Goal: Navigation & Orientation: Find specific page/section

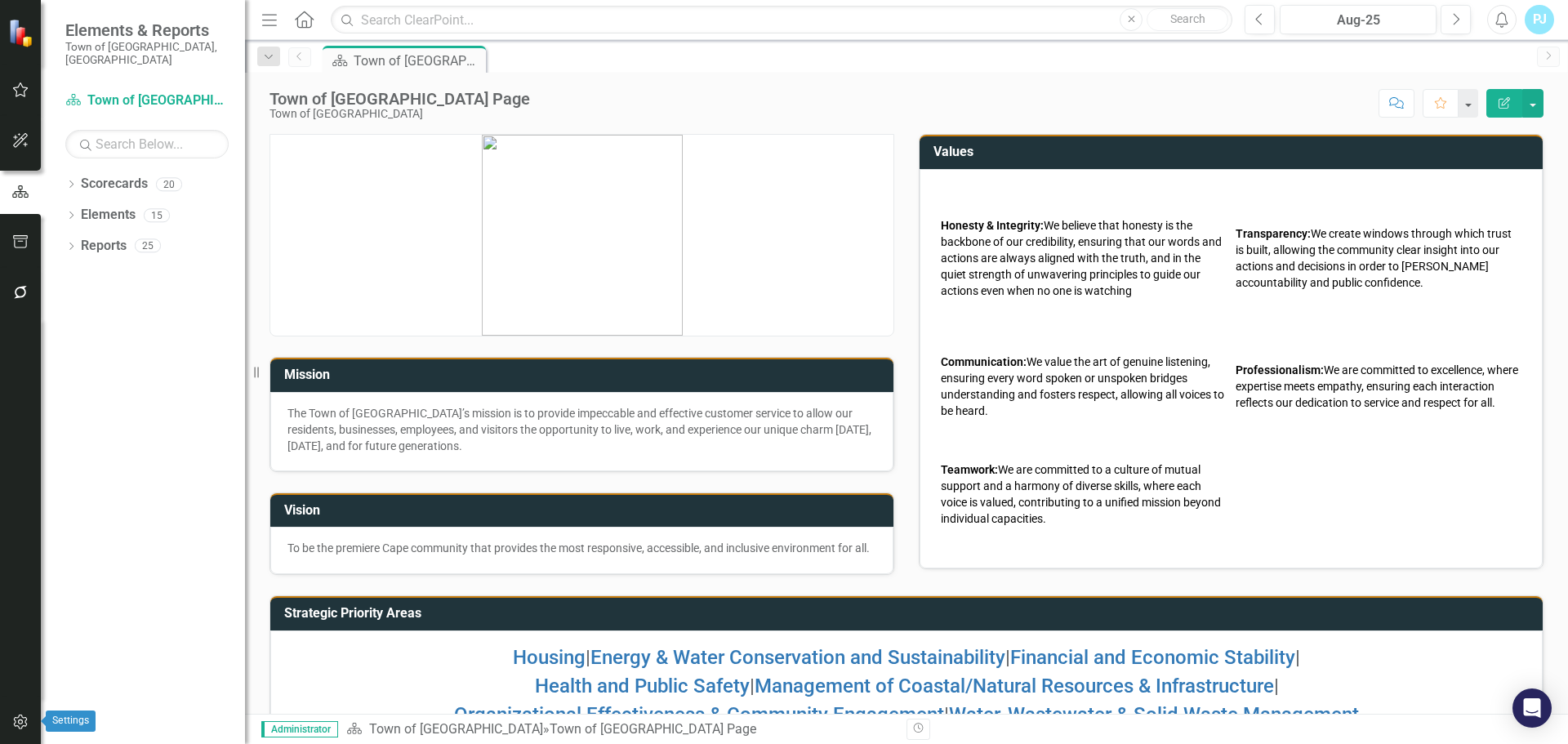
click at [16, 725] on icon "button" at bounding box center [21, 722] width 18 height 13
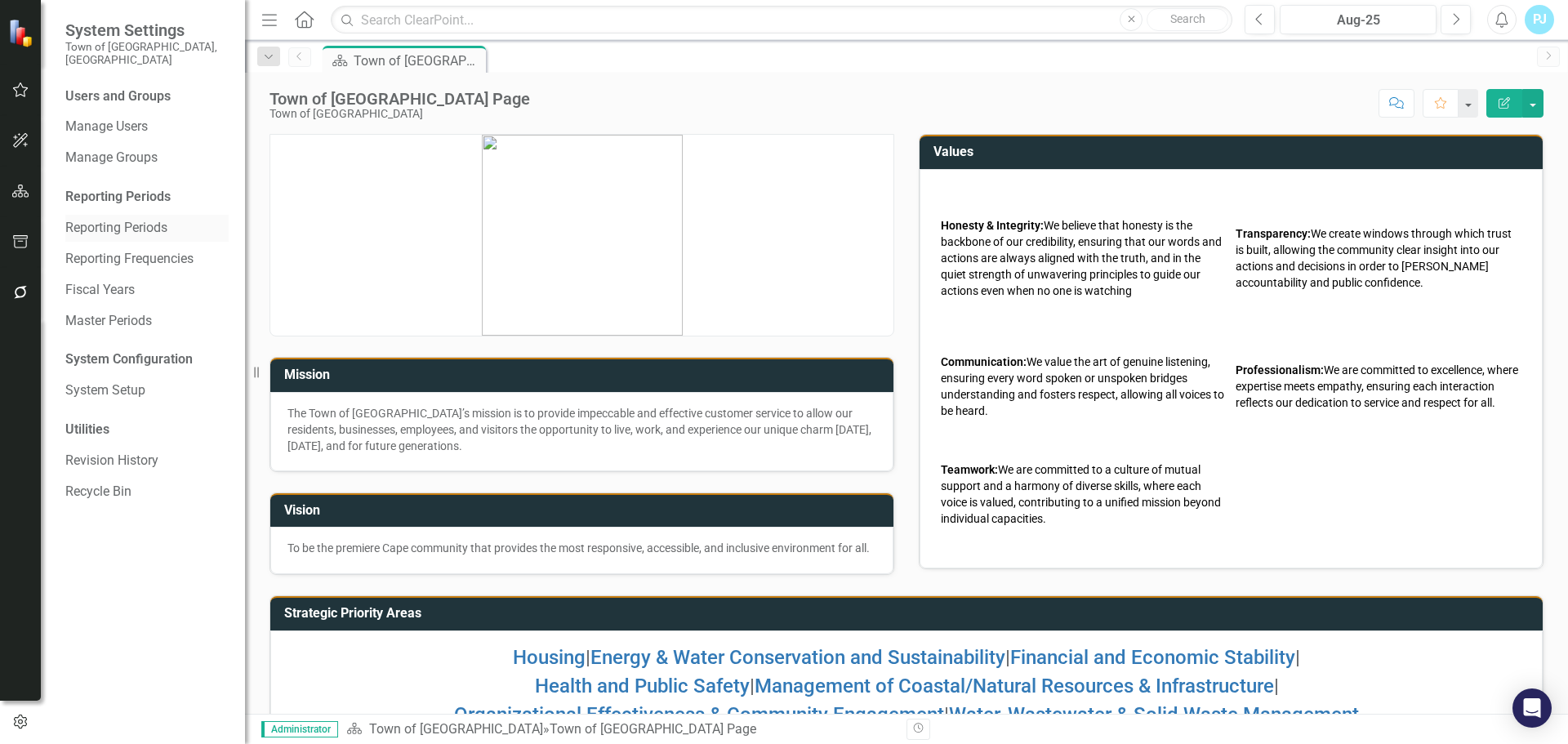
click at [118, 220] on link "Reporting Periods" at bounding box center [147, 228] width 163 height 19
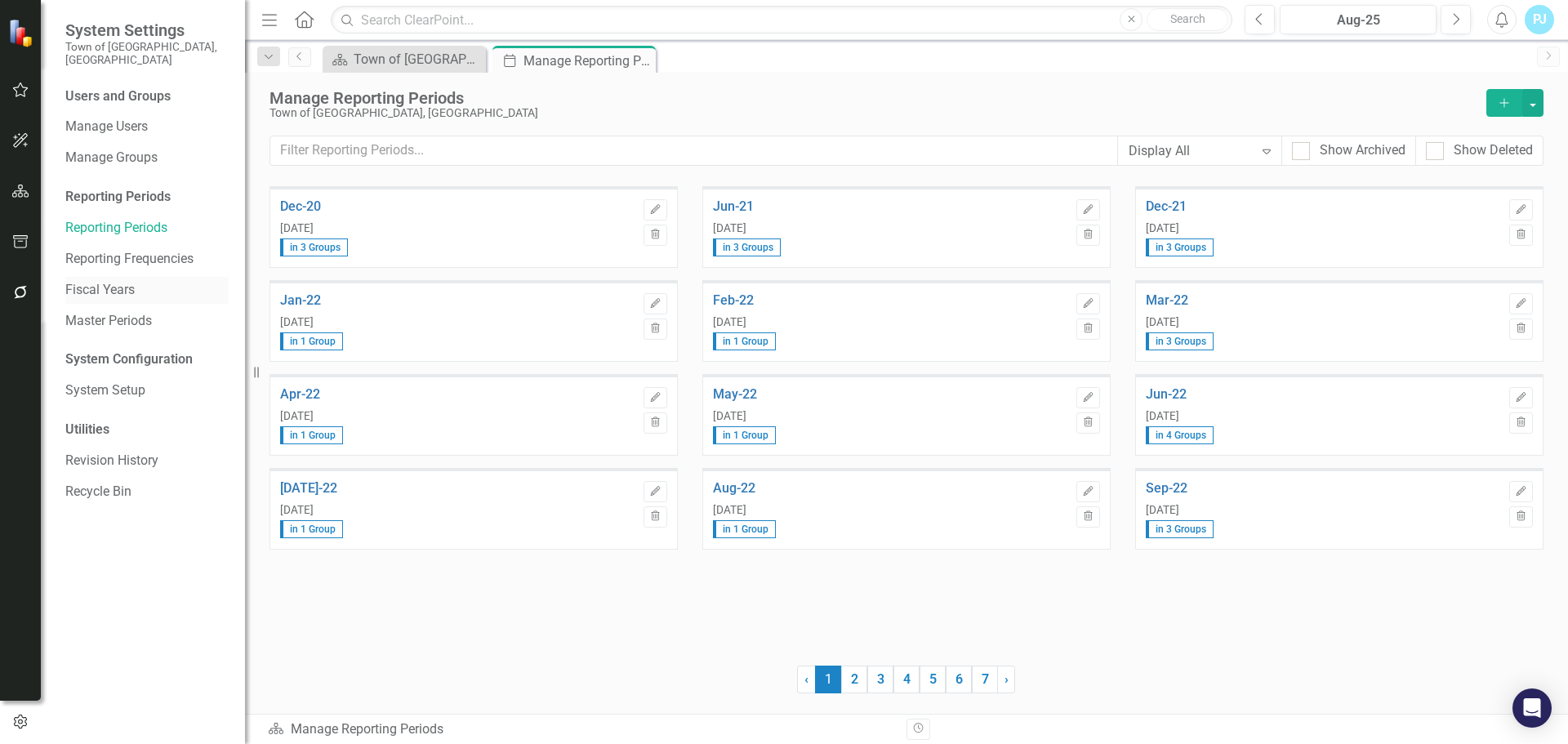
click at [104, 281] on link "Fiscal Years" at bounding box center [147, 290] width 163 height 19
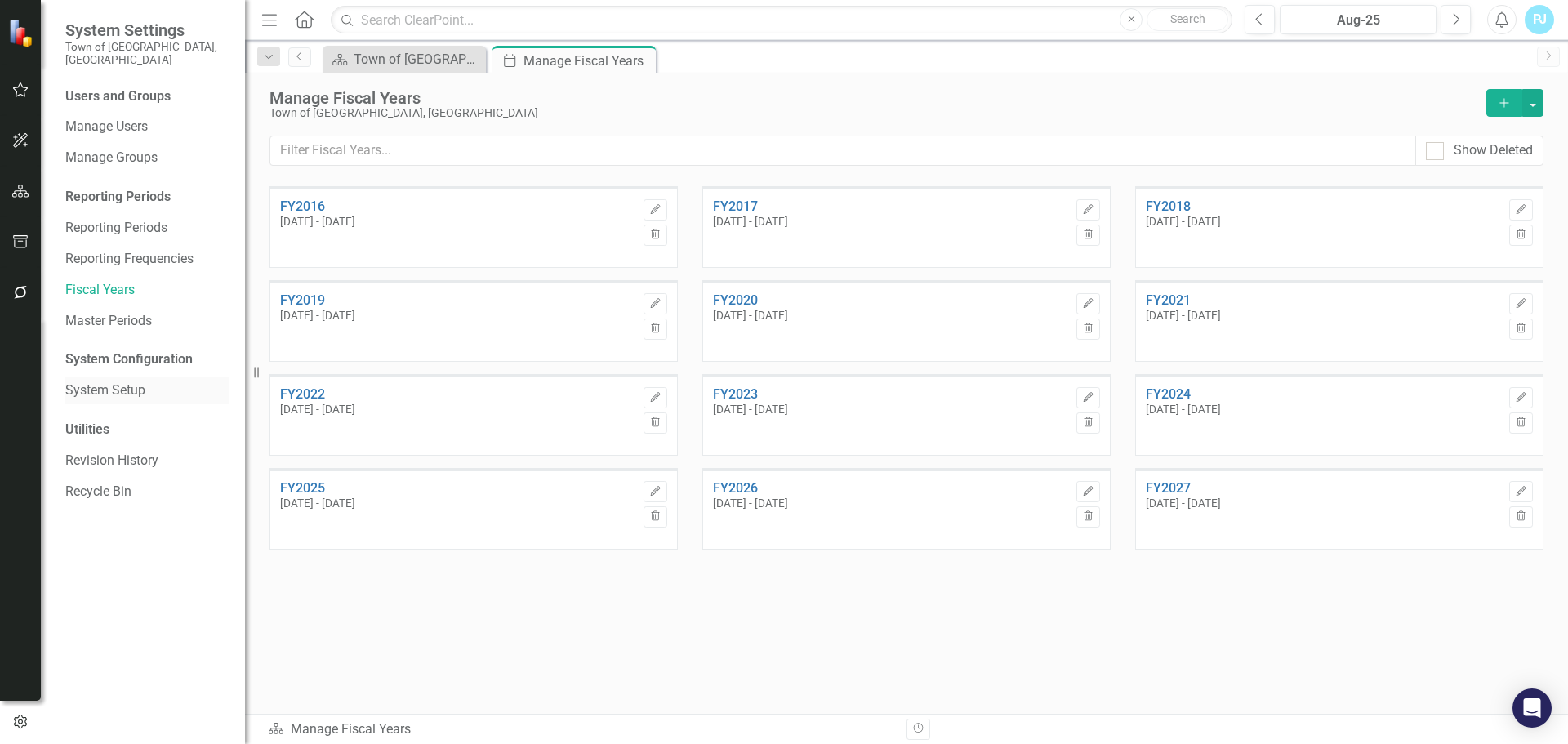
click at [93, 382] on link "System Setup" at bounding box center [147, 391] width 163 height 19
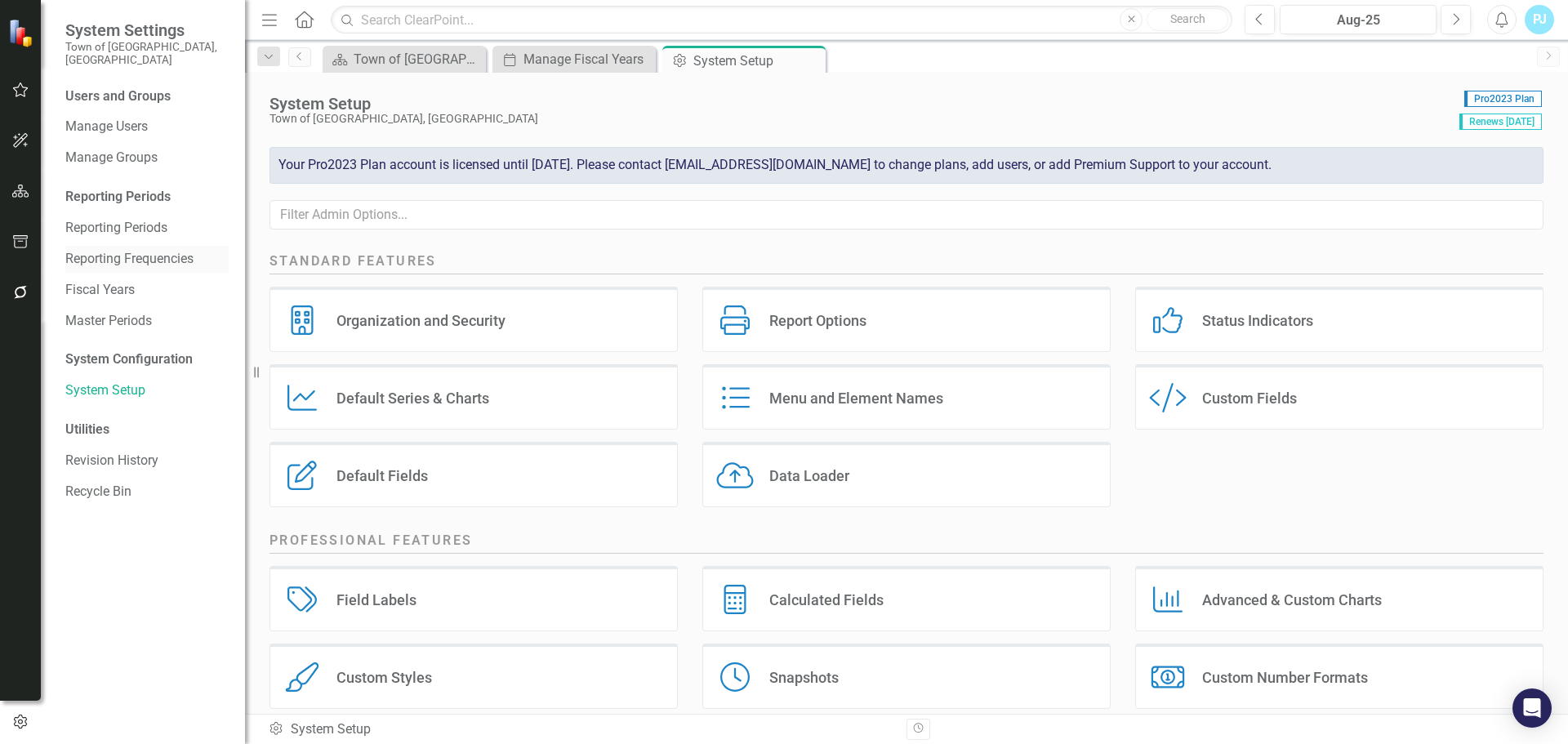
click at [117, 250] on link "Reporting Frequencies" at bounding box center [147, 259] width 163 height 19
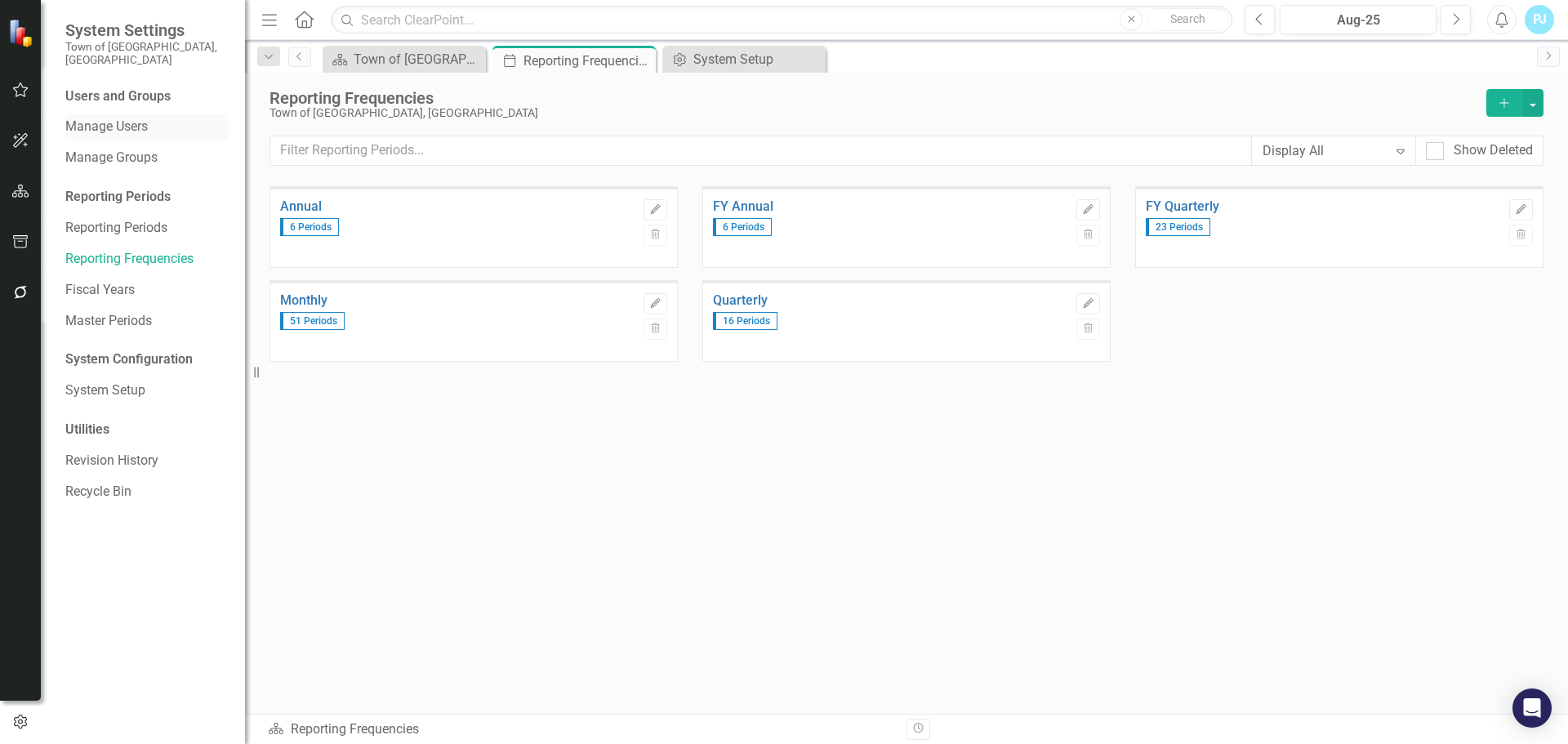
click at [98, 117] on link "Manage Users" at bounding box center [147, 127] width 163 height 19
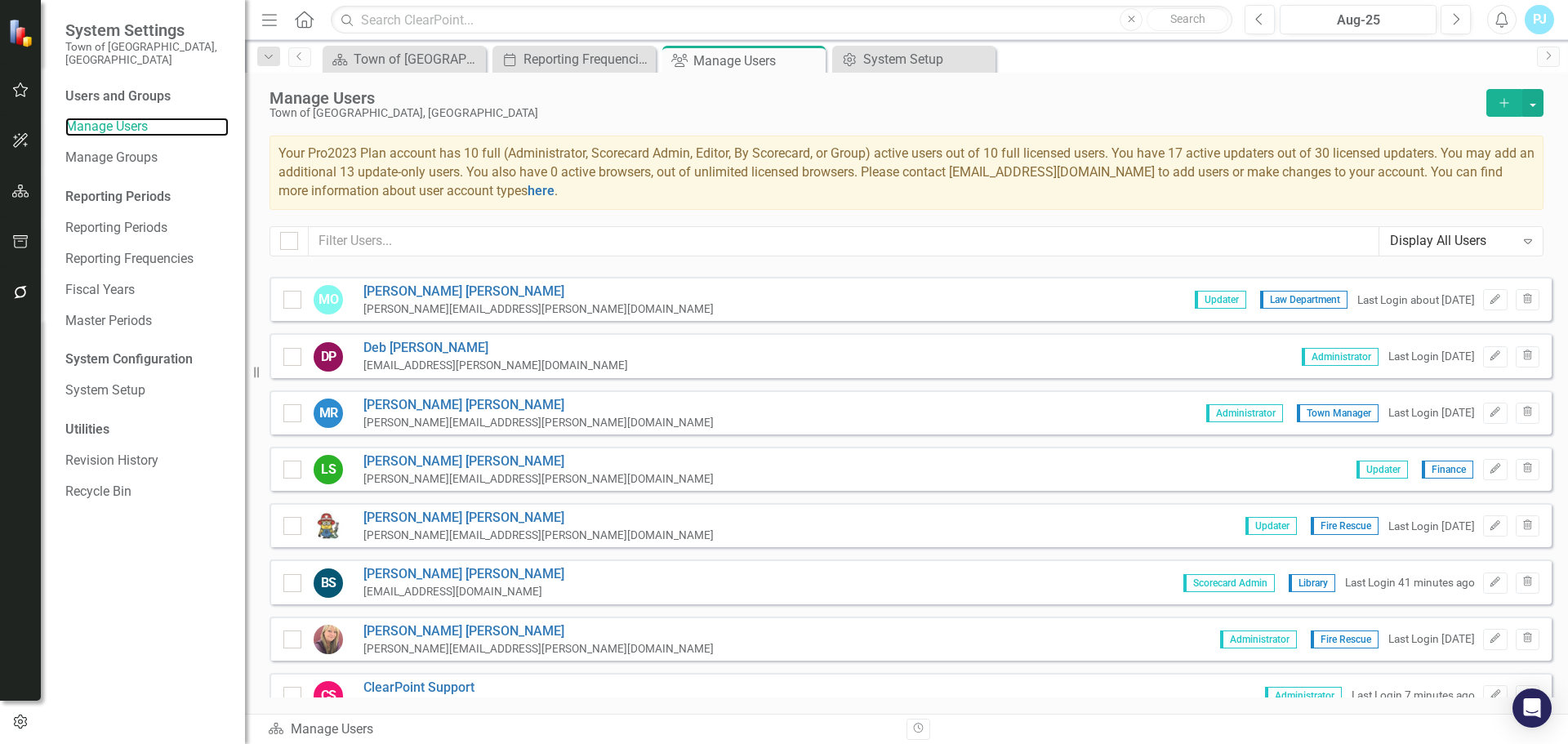
scroll to position [1196, 0]
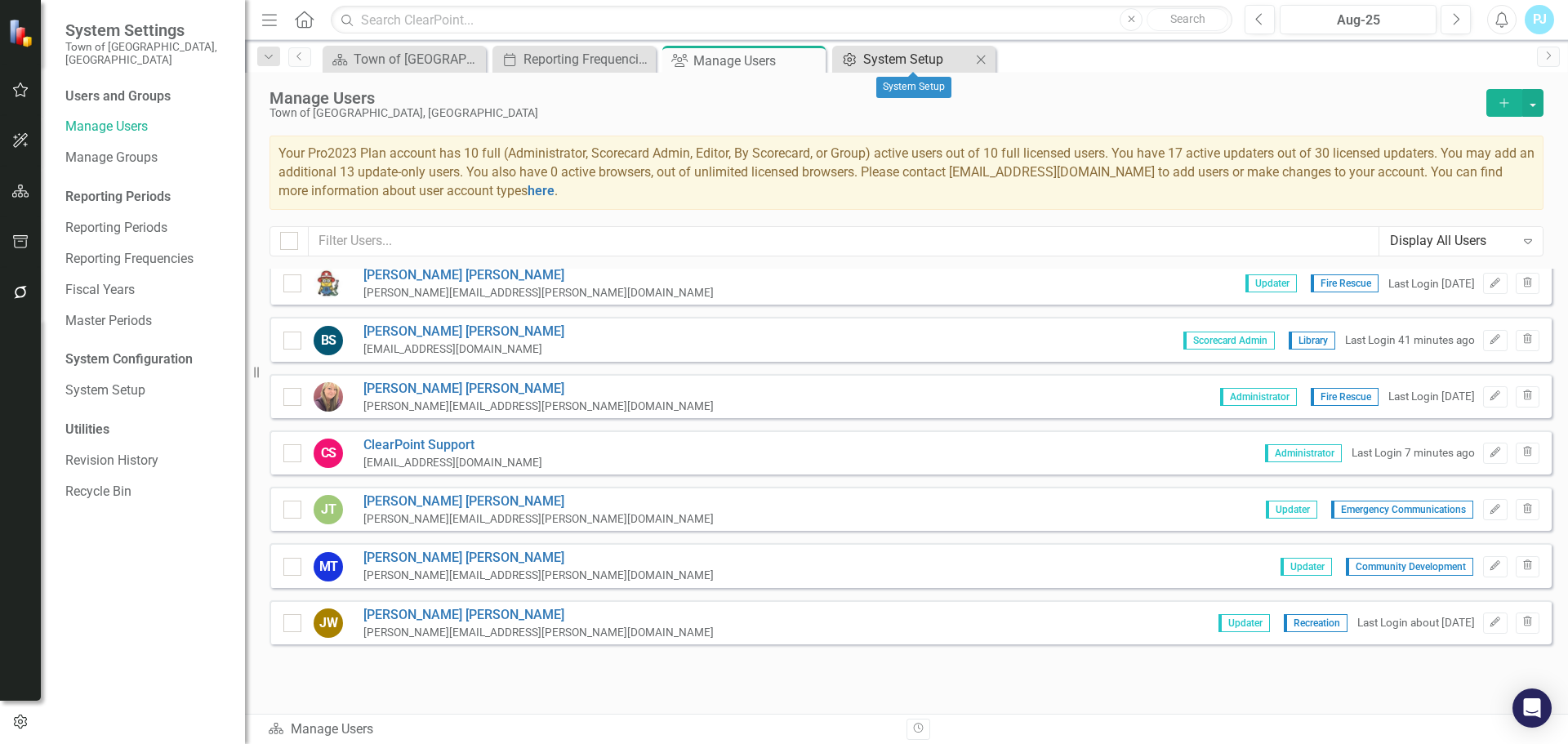
click at [918, 61] on div "System Setup" at bounding box center [917, 59] width 108 height 20
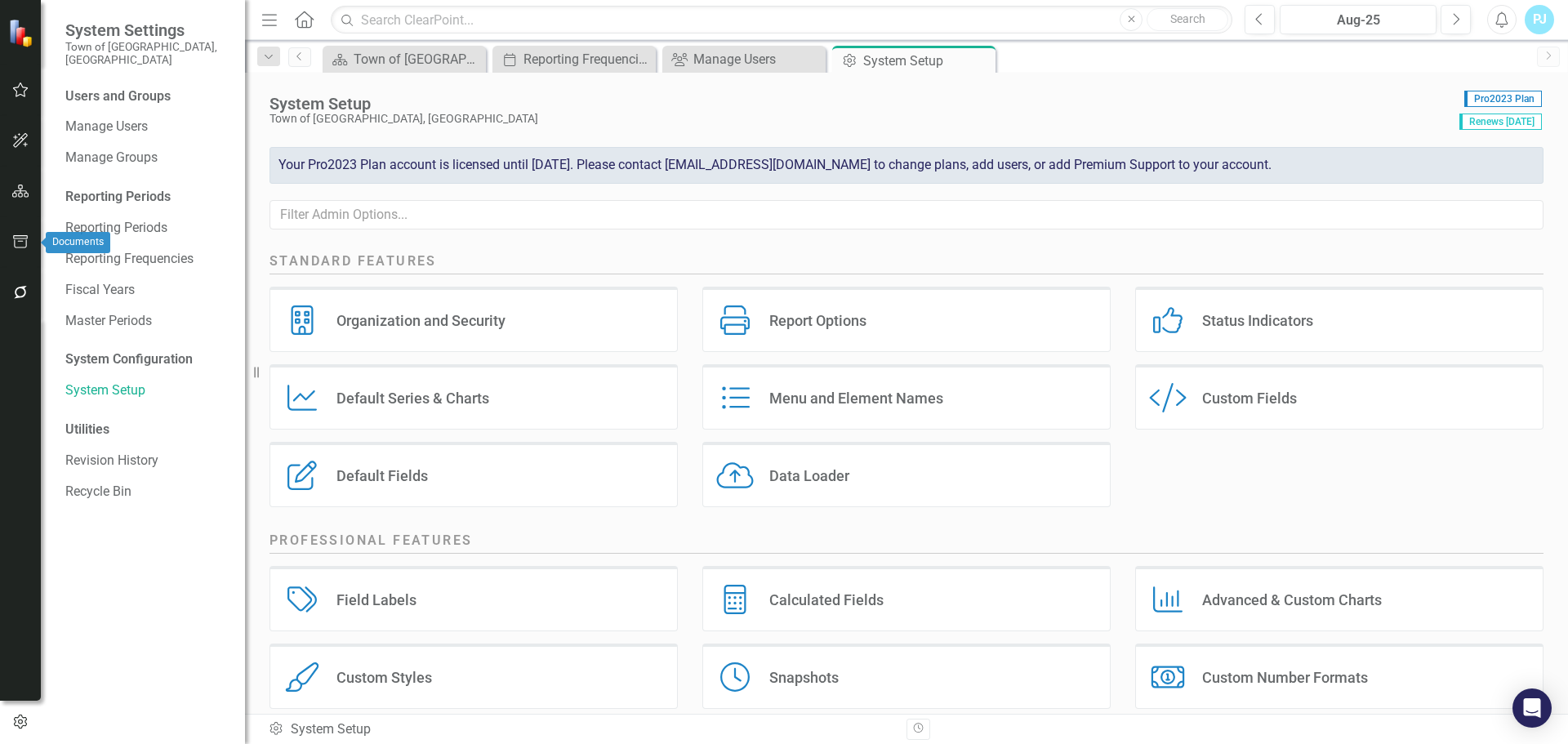
click at [18, 243] on icon "button" at bounding box center [21, 242] width 18 height 13
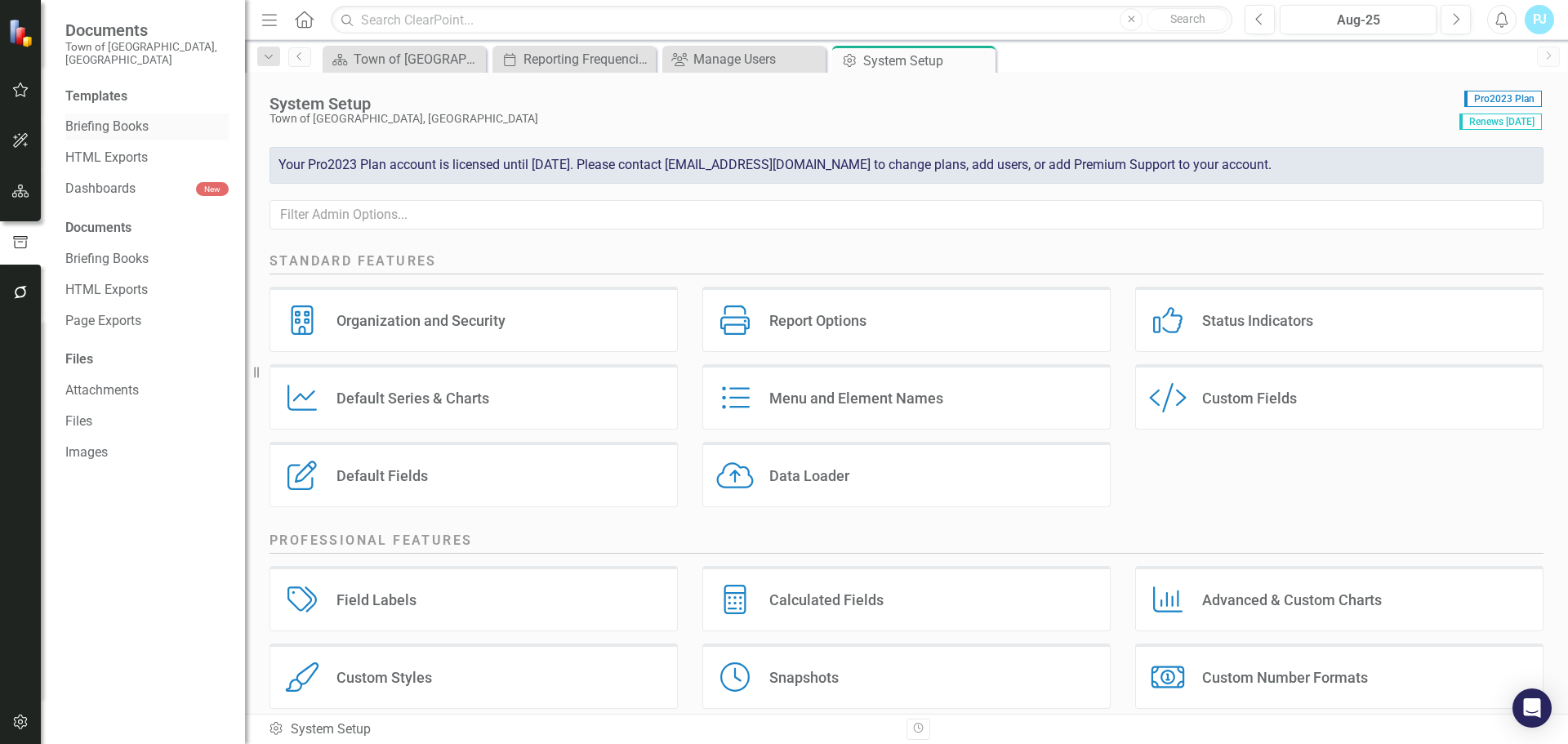
click at [122, 117] on link "Briefing Books" at bounding box center [147, 127] width 163 height 19
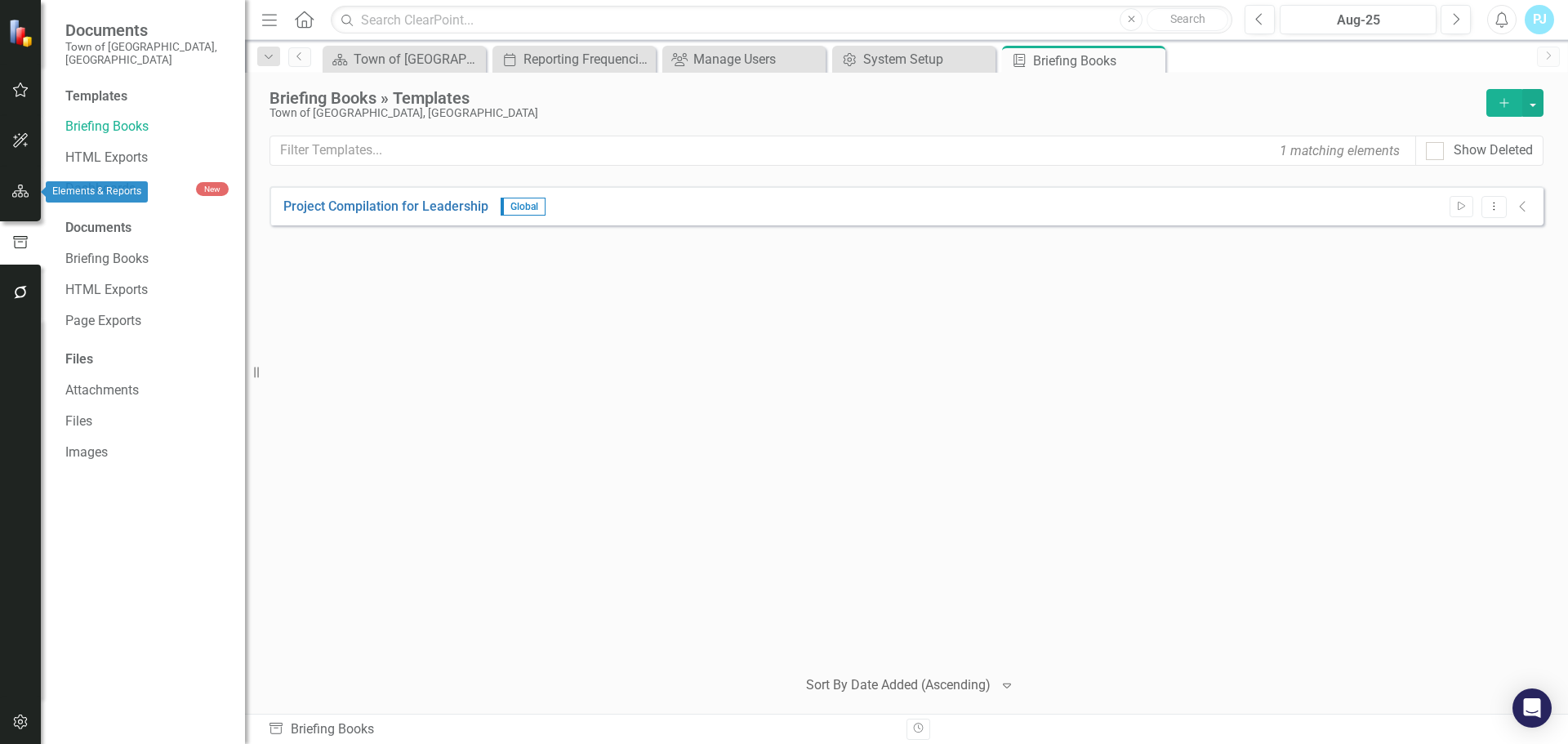
click at [23, 182] on button "button" at bounding box center [21, 192] width 37 height 34
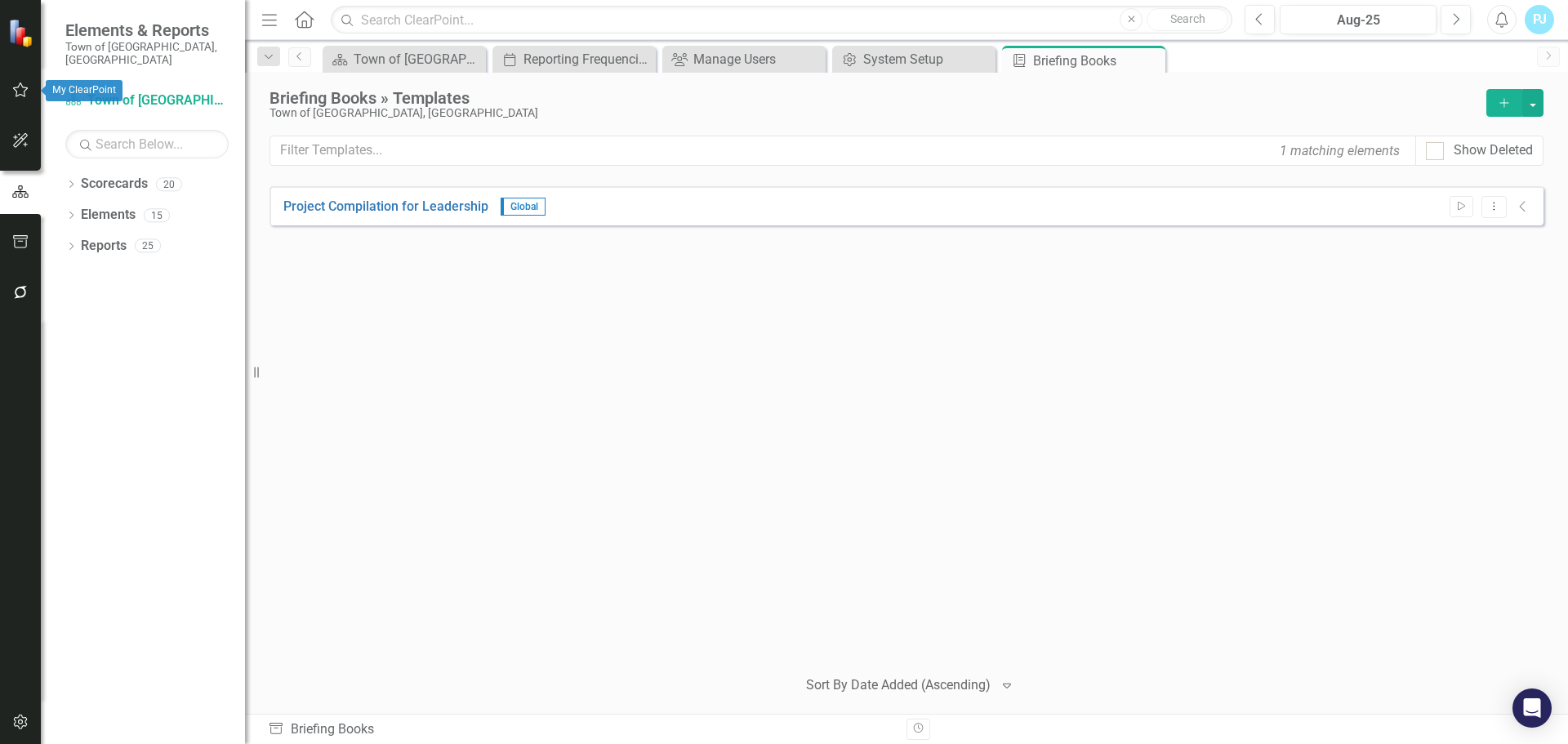
click at [28, 90] on icon "button" at bounding box center [21, 90] width 18 height 13
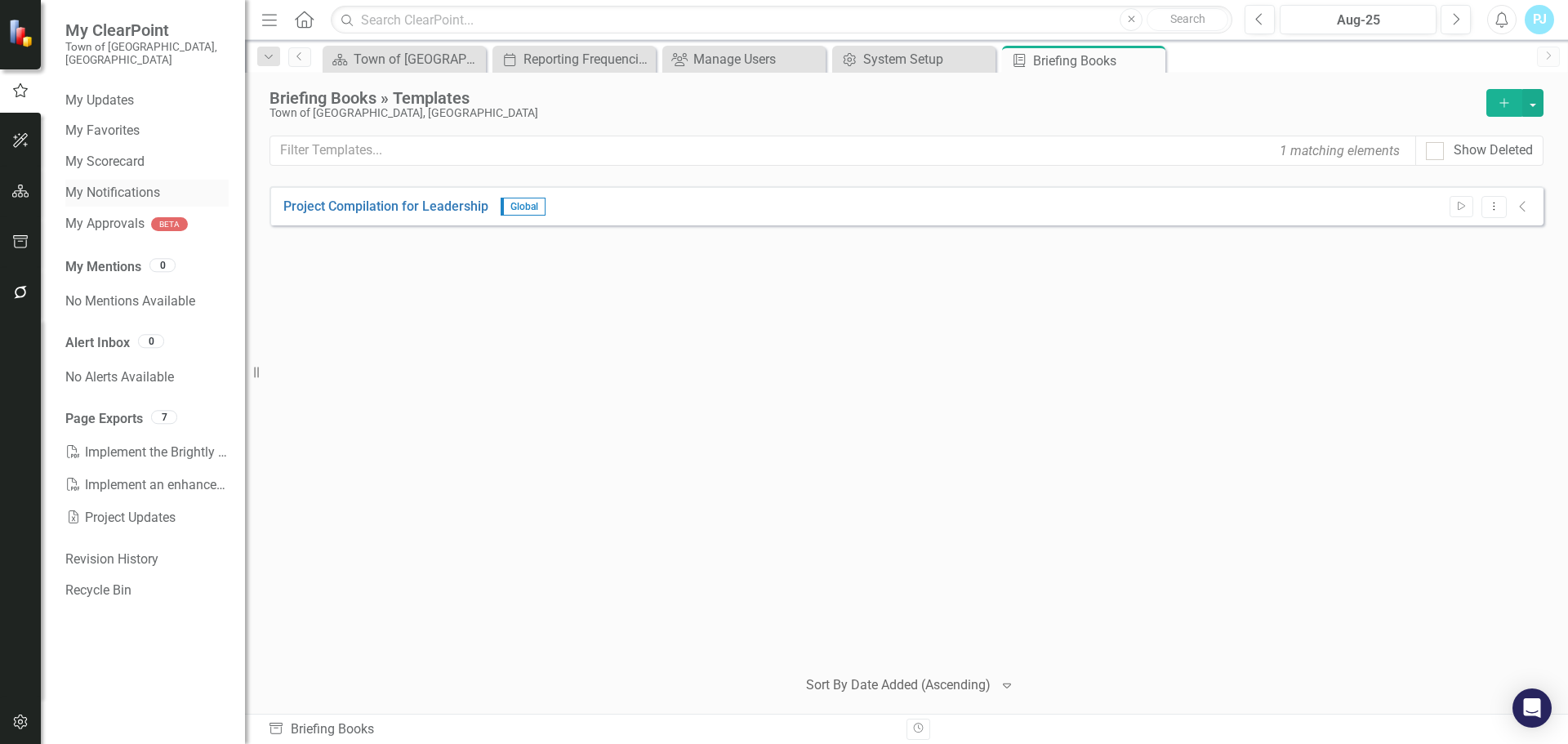
click at [118, 183] on link "My Notifications" at bounding box center [147, 192] width 163 height 19
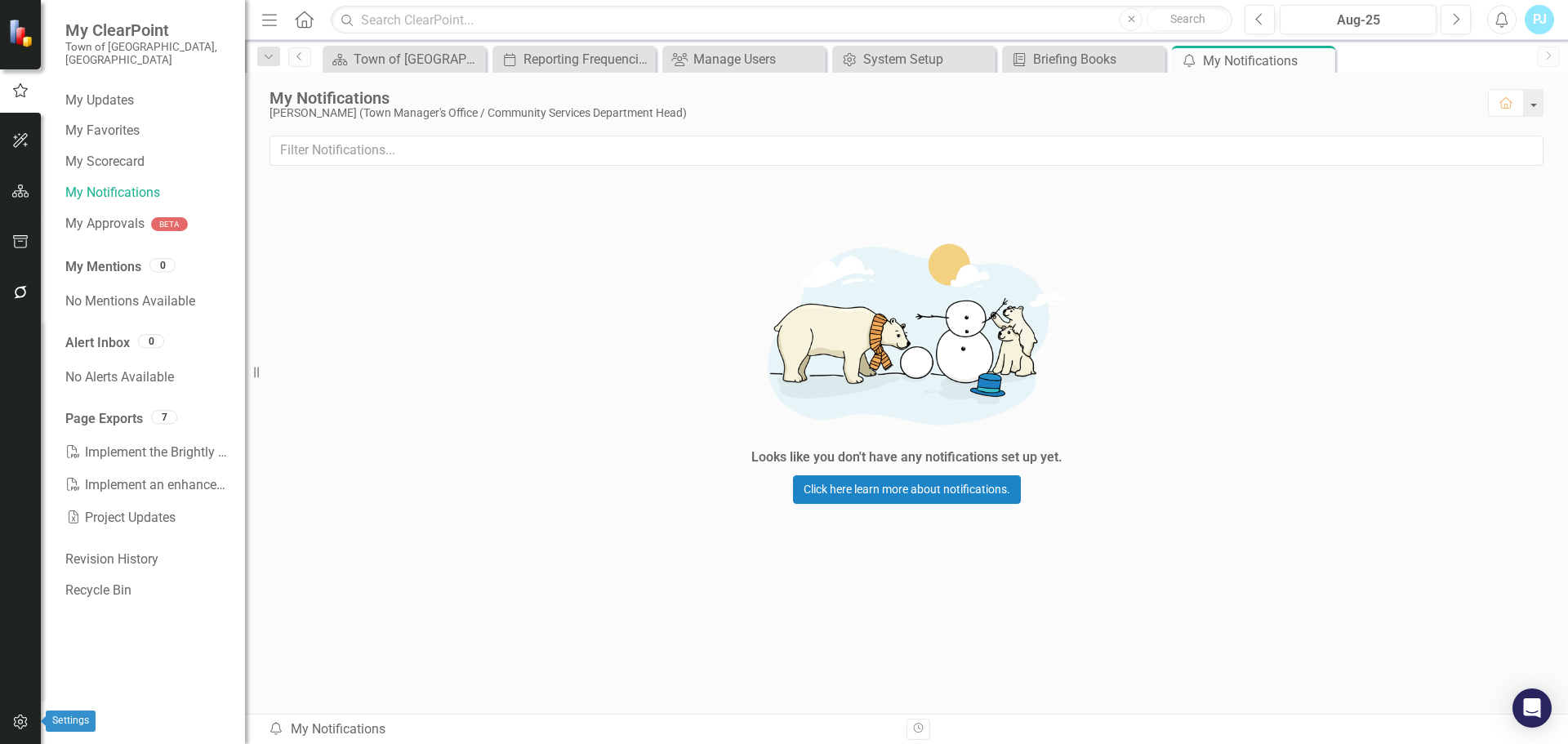
click at [23, 722] on icon "button" at bounding box center [21, 722] width 18 height 13
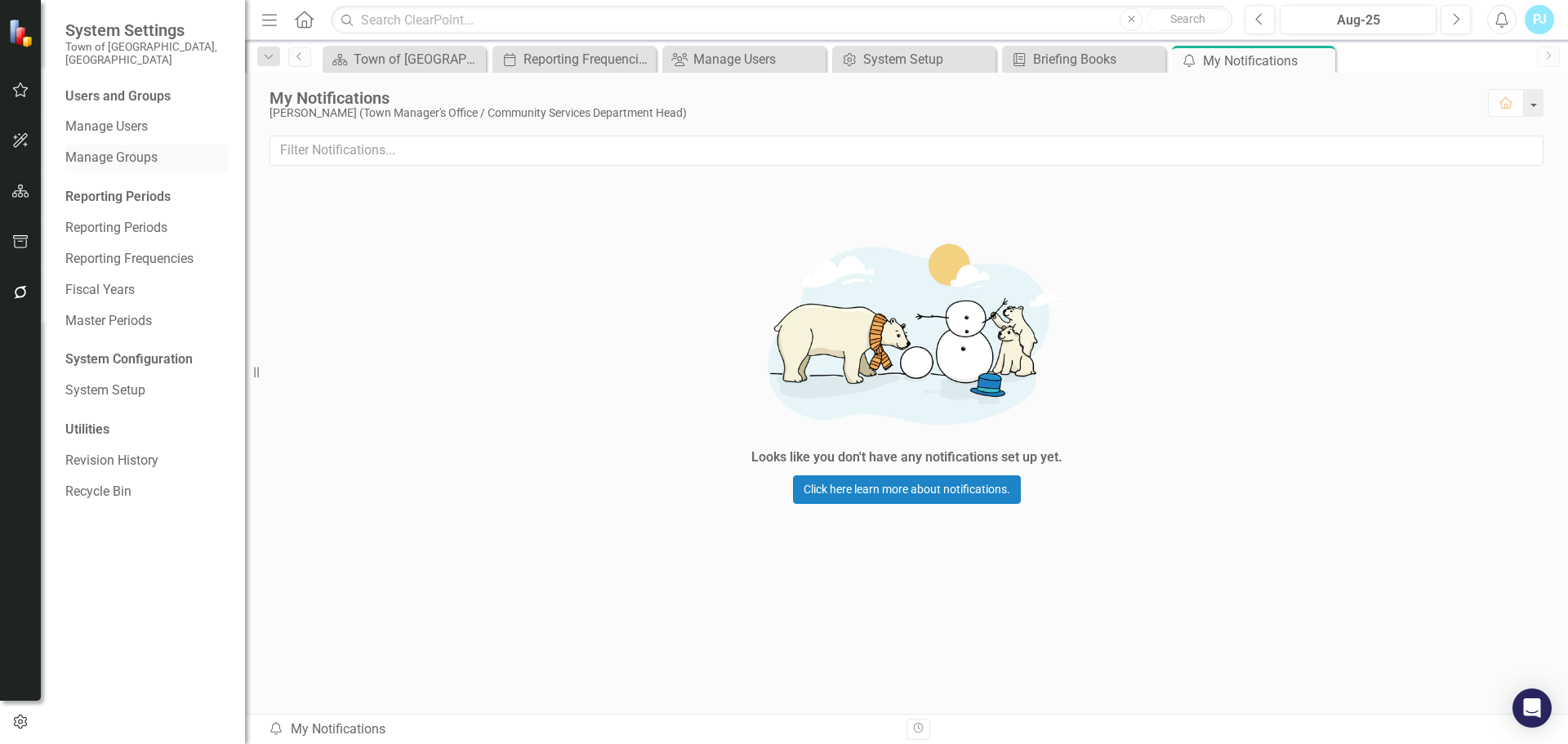
click at [129, 148] on link "Manage Groups" at bounding box center [147, 157] width 163 height 19
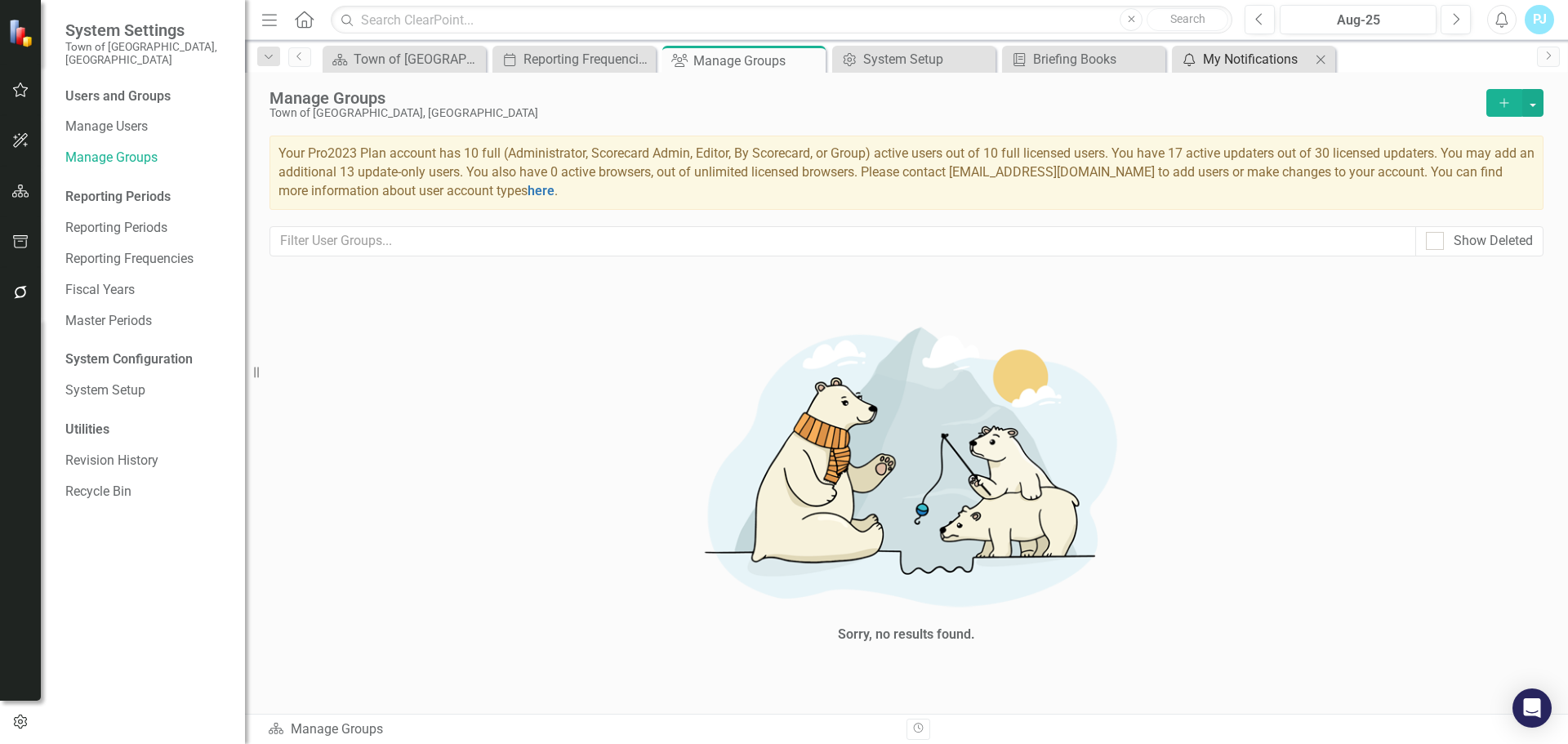
click at [1242, 63] on div "My Notifications" at bounding box center [1256, 59] width 108 height 20
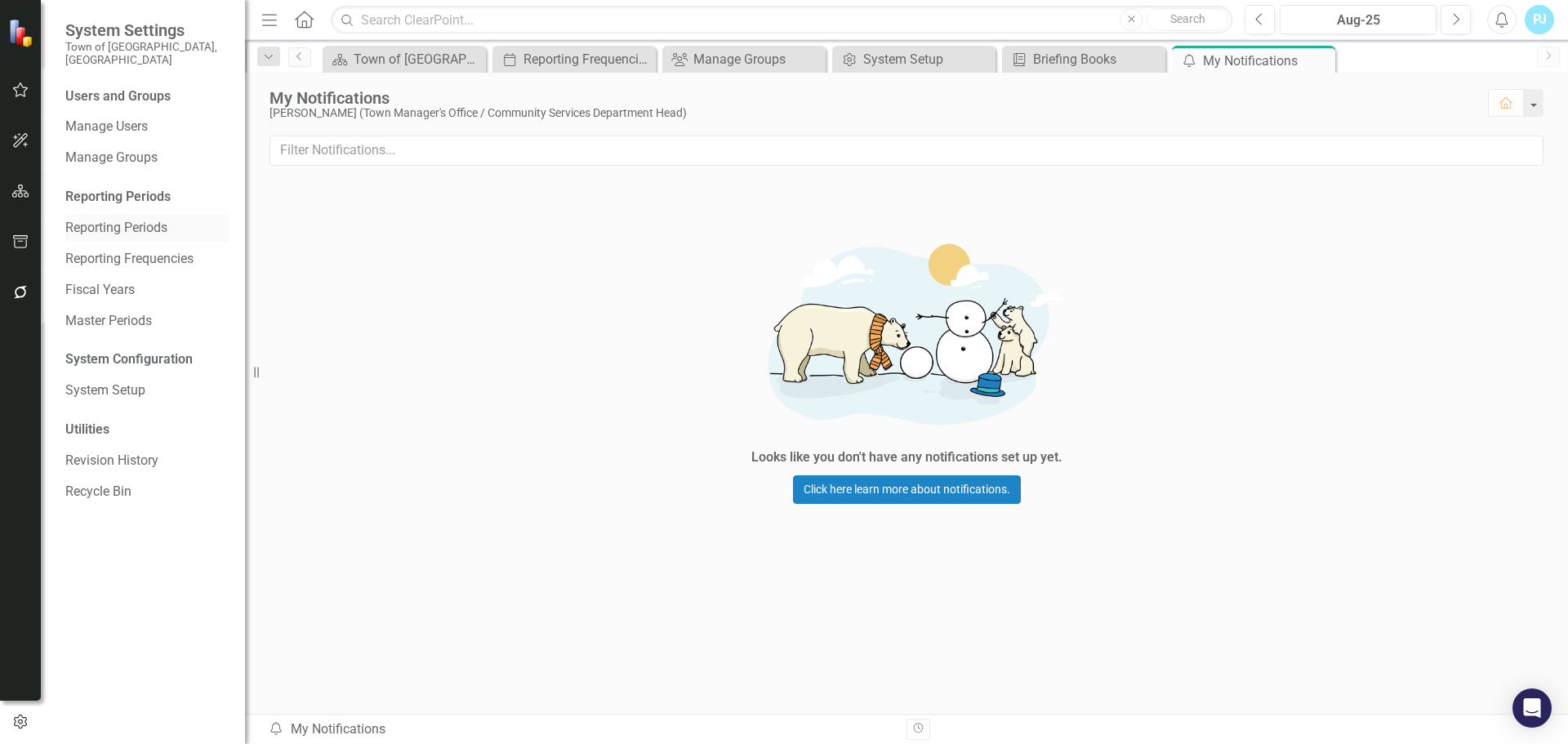
click at [166, 219] on link "Reporting Periods" at bounding box center [147, 228] width 163 height 19
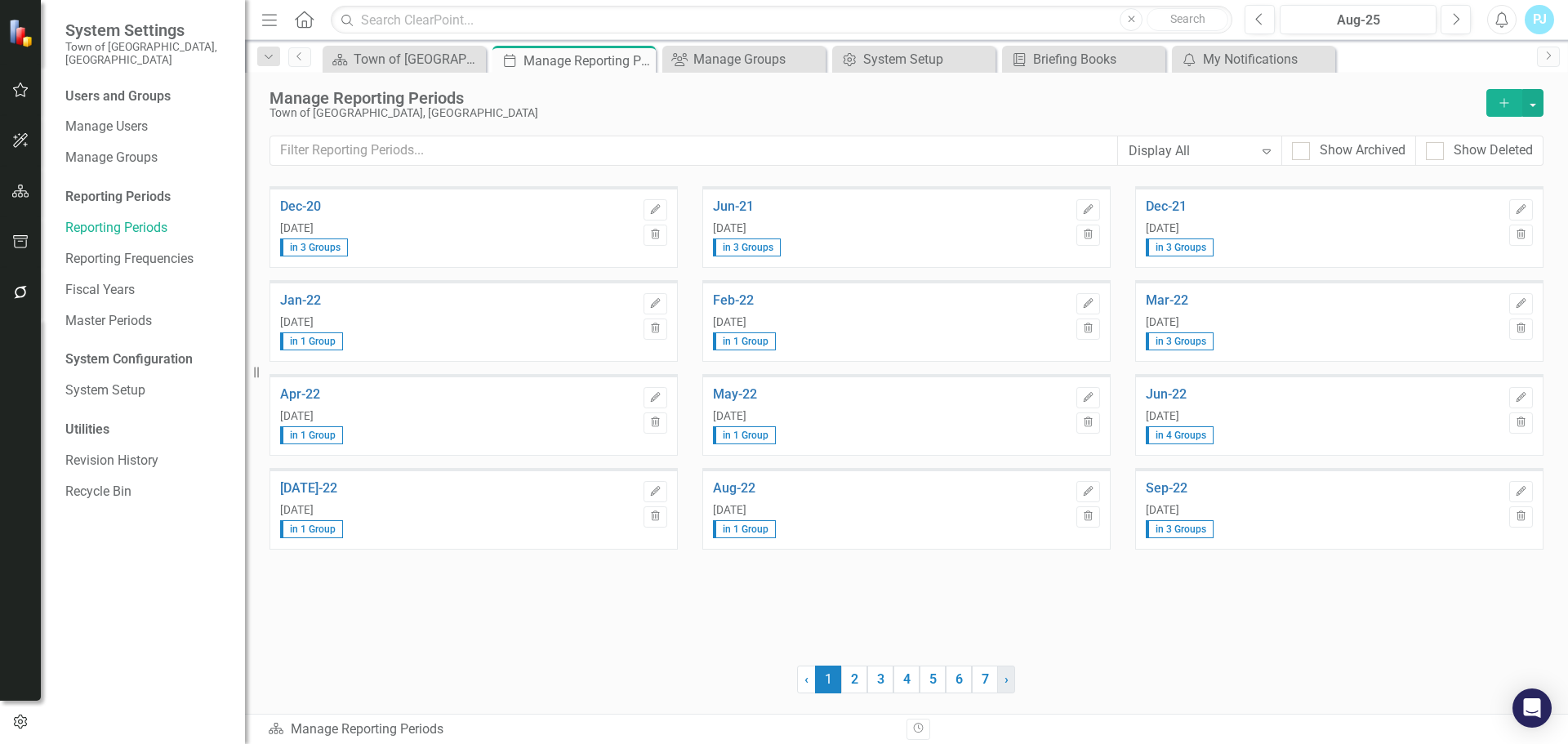
click at [1008, 683] on span "›" at bounding box center [1006, 678] width 4 height 16
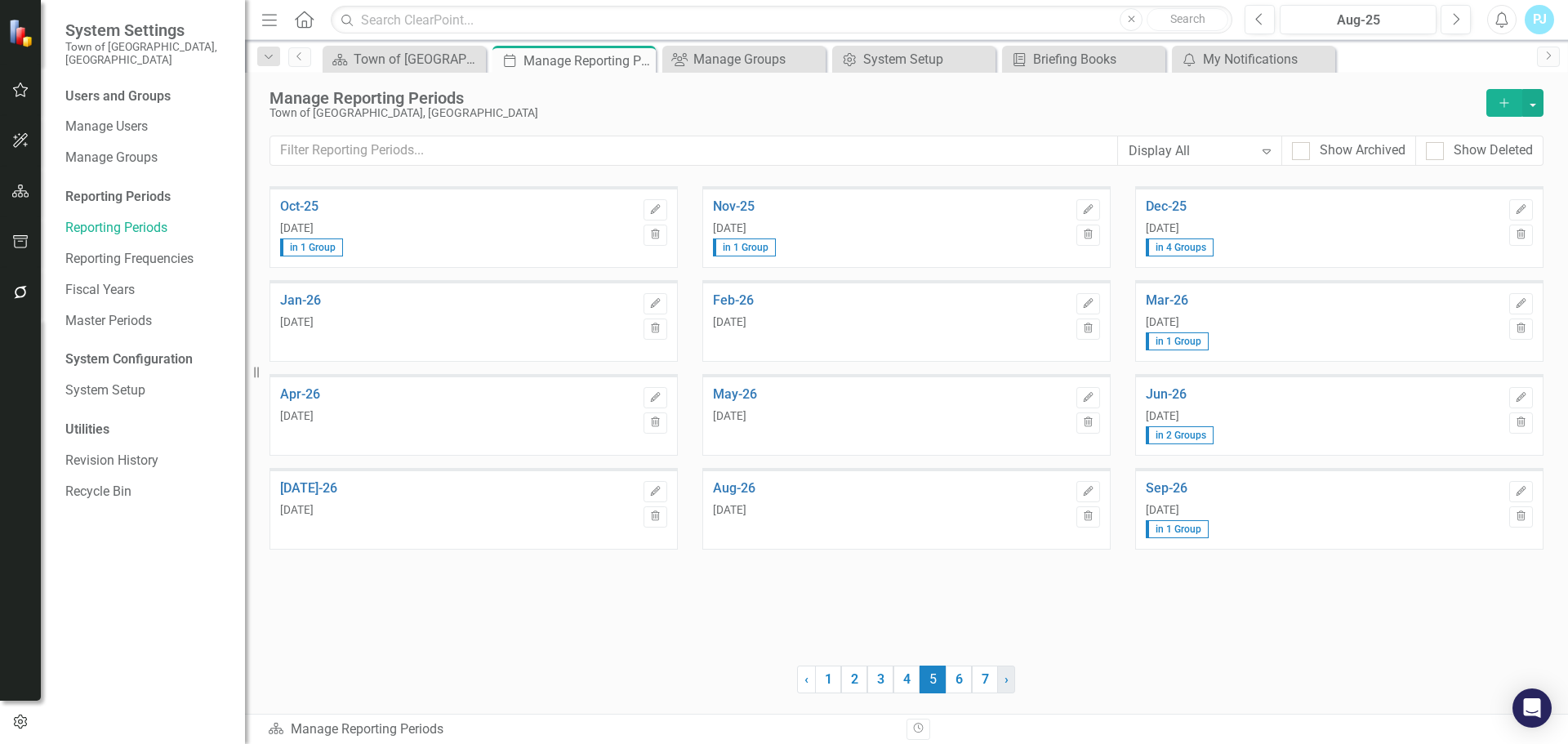
click at [1008, 683] on span "›" at bounding box center [1006, 678] width 4 height 16
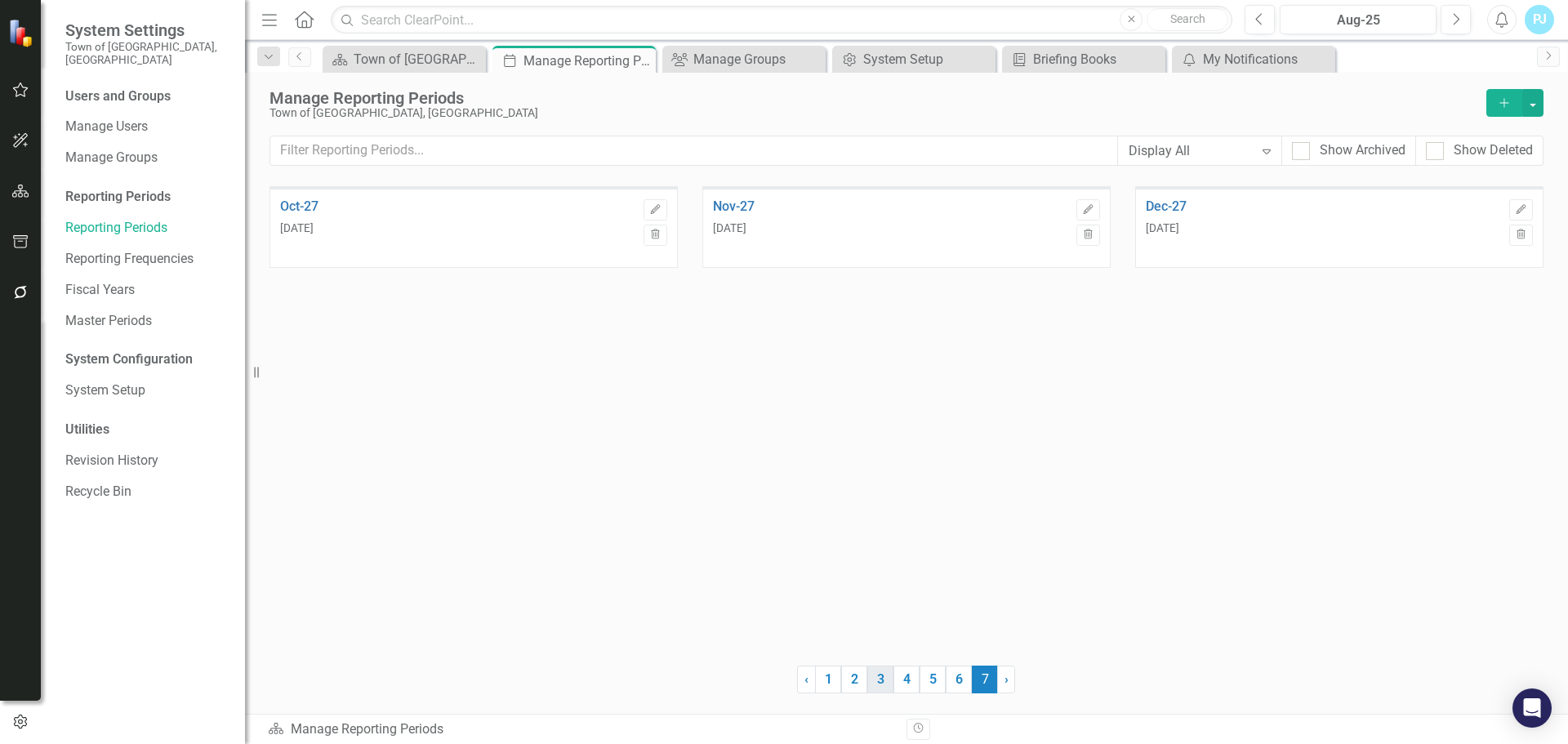
click at [887, 678] on link "3" at bounding box center [880, 679] width 26 height 27
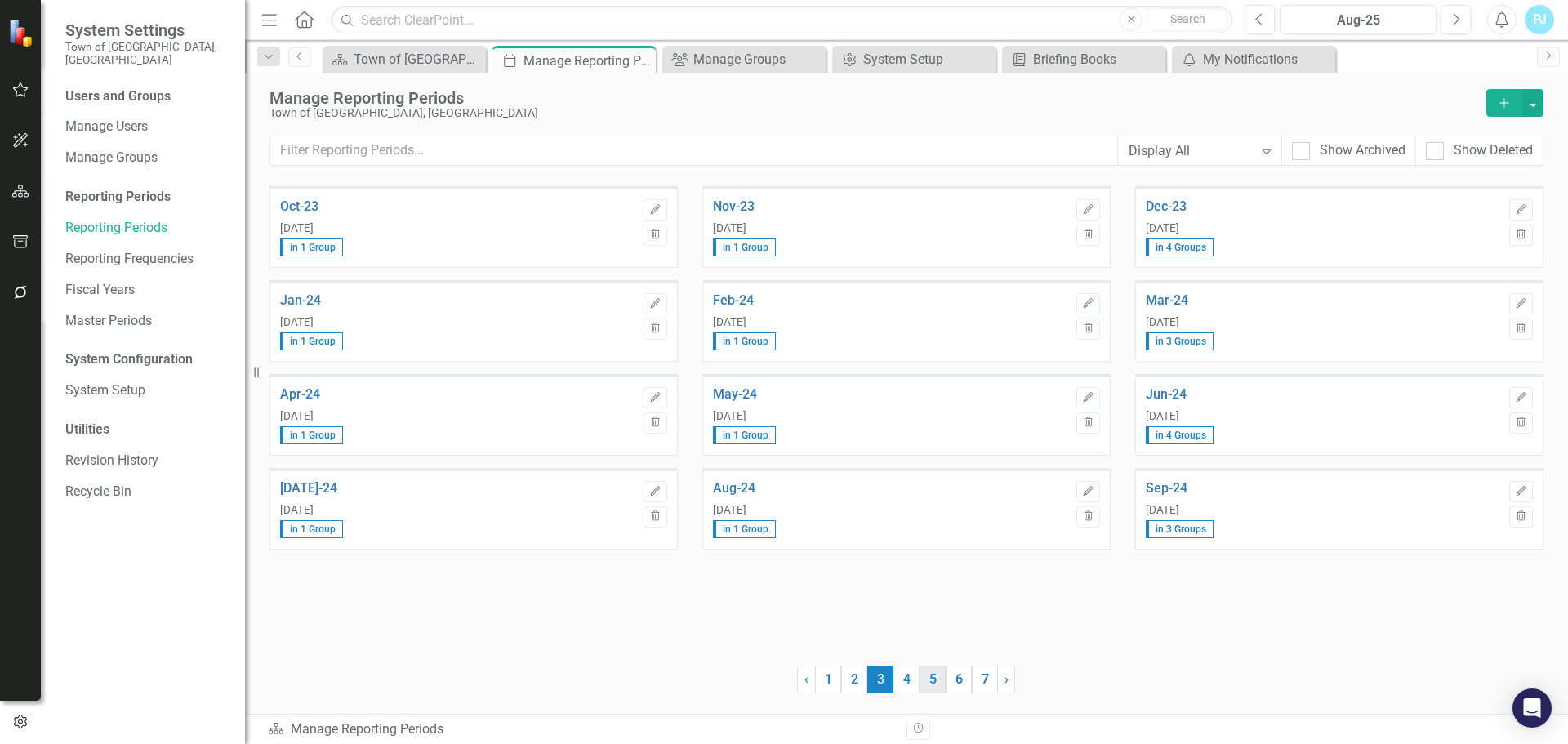
click at [932, 673] on link "5" at bounding box center [932, 679] width 26 height 27
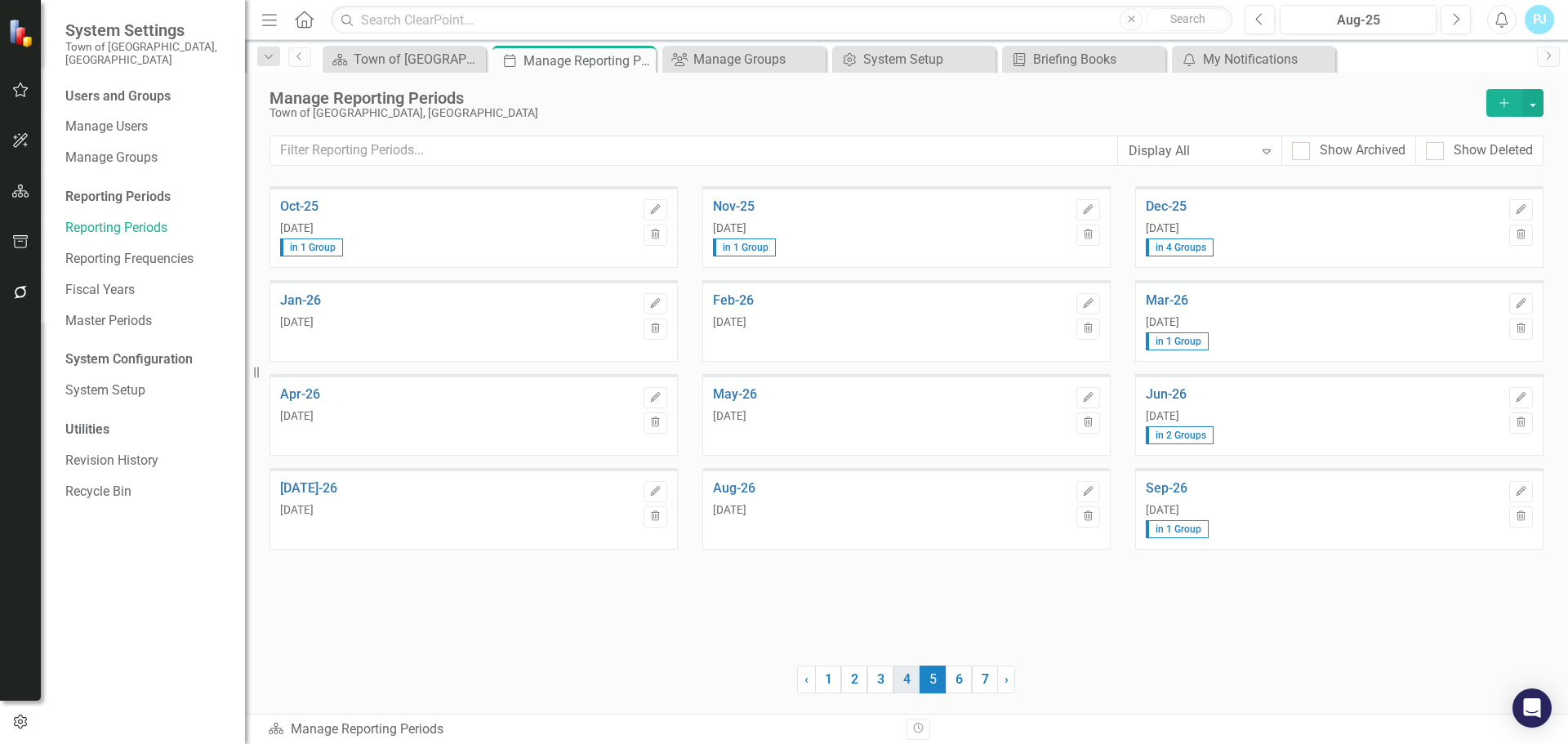
click at [913, 681] on link "4" at bounding box center [906, 679] width 26 height 27
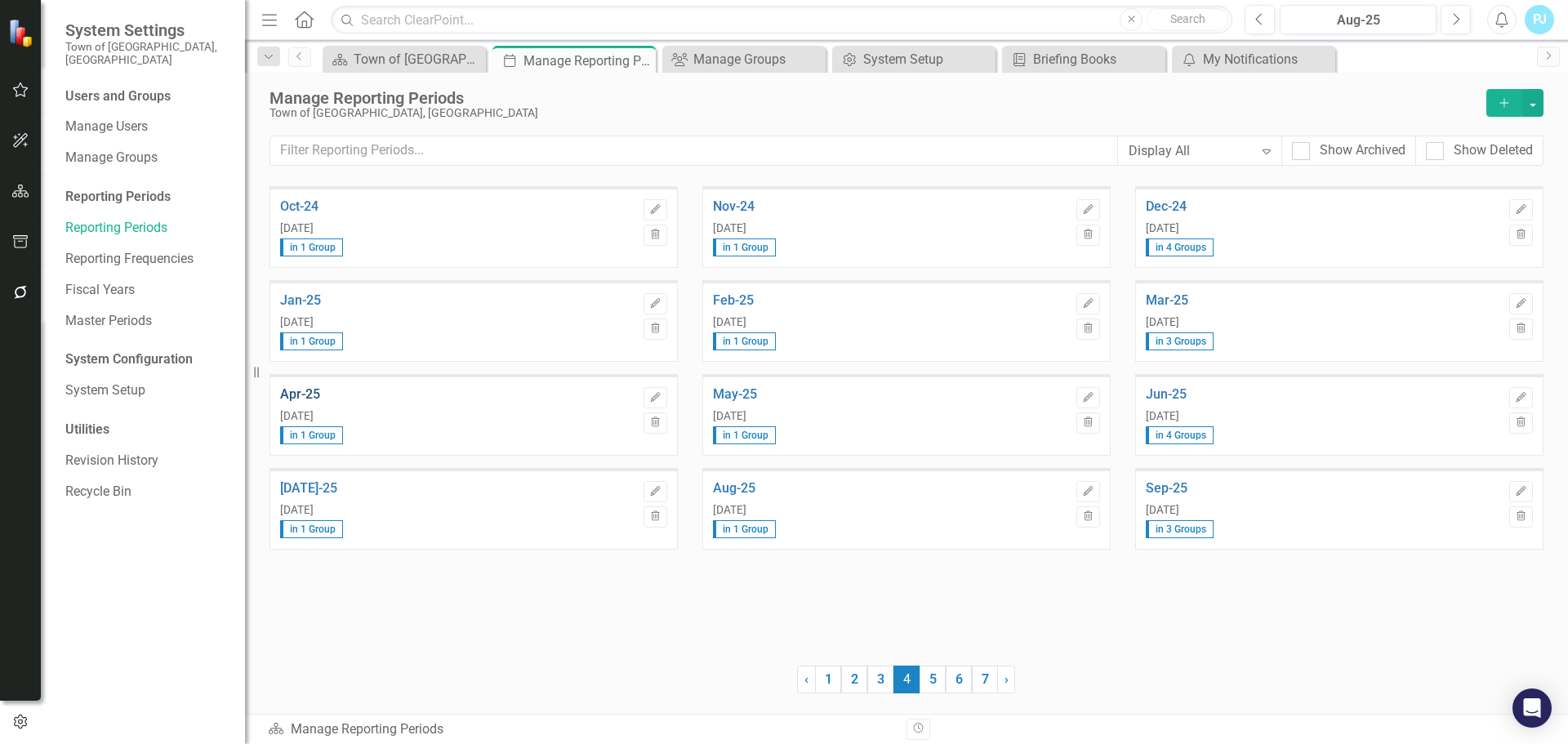
click at [309, 388] on link "Apr-25" at bounding box center [458, 394] width 355 height 15
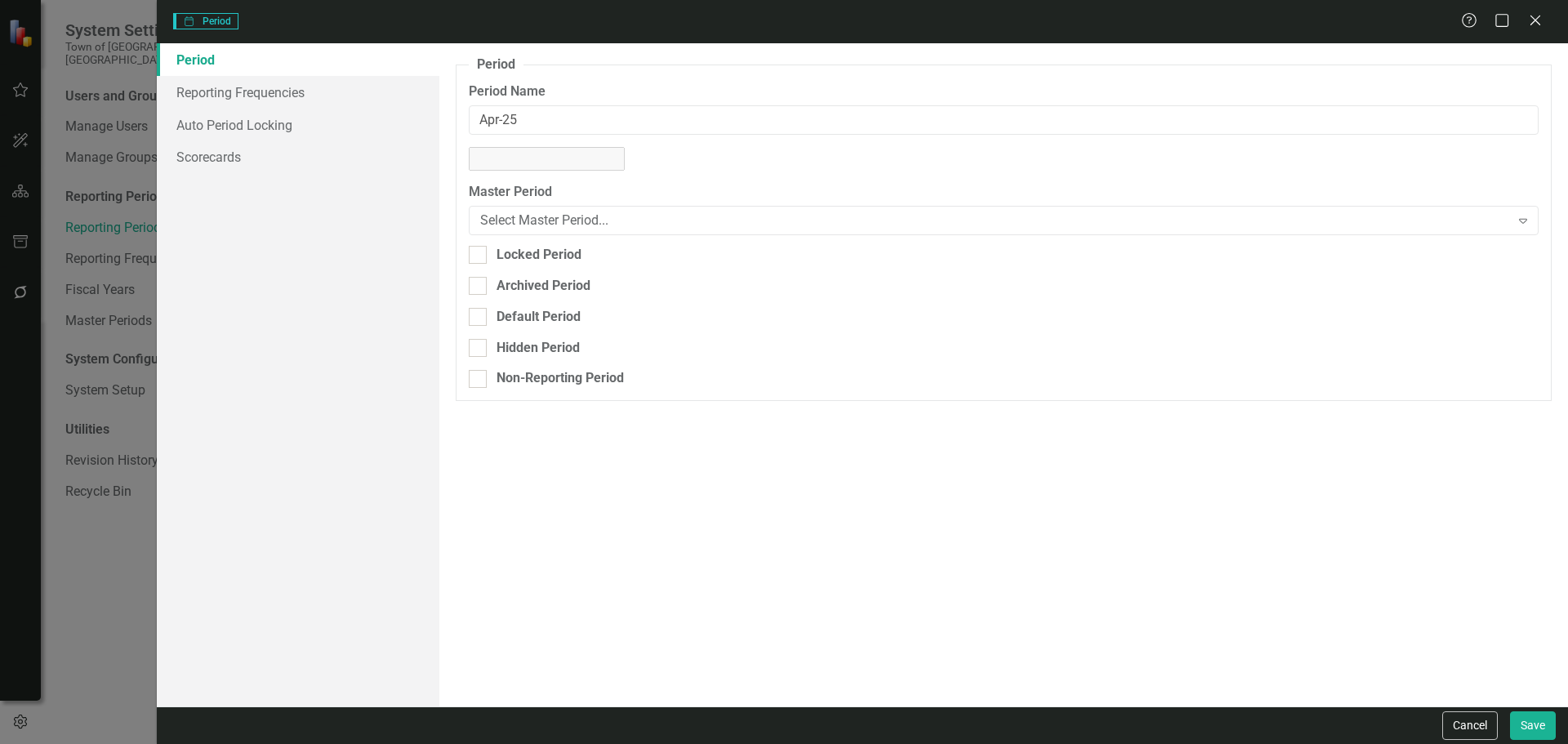
type input "Apr-25"
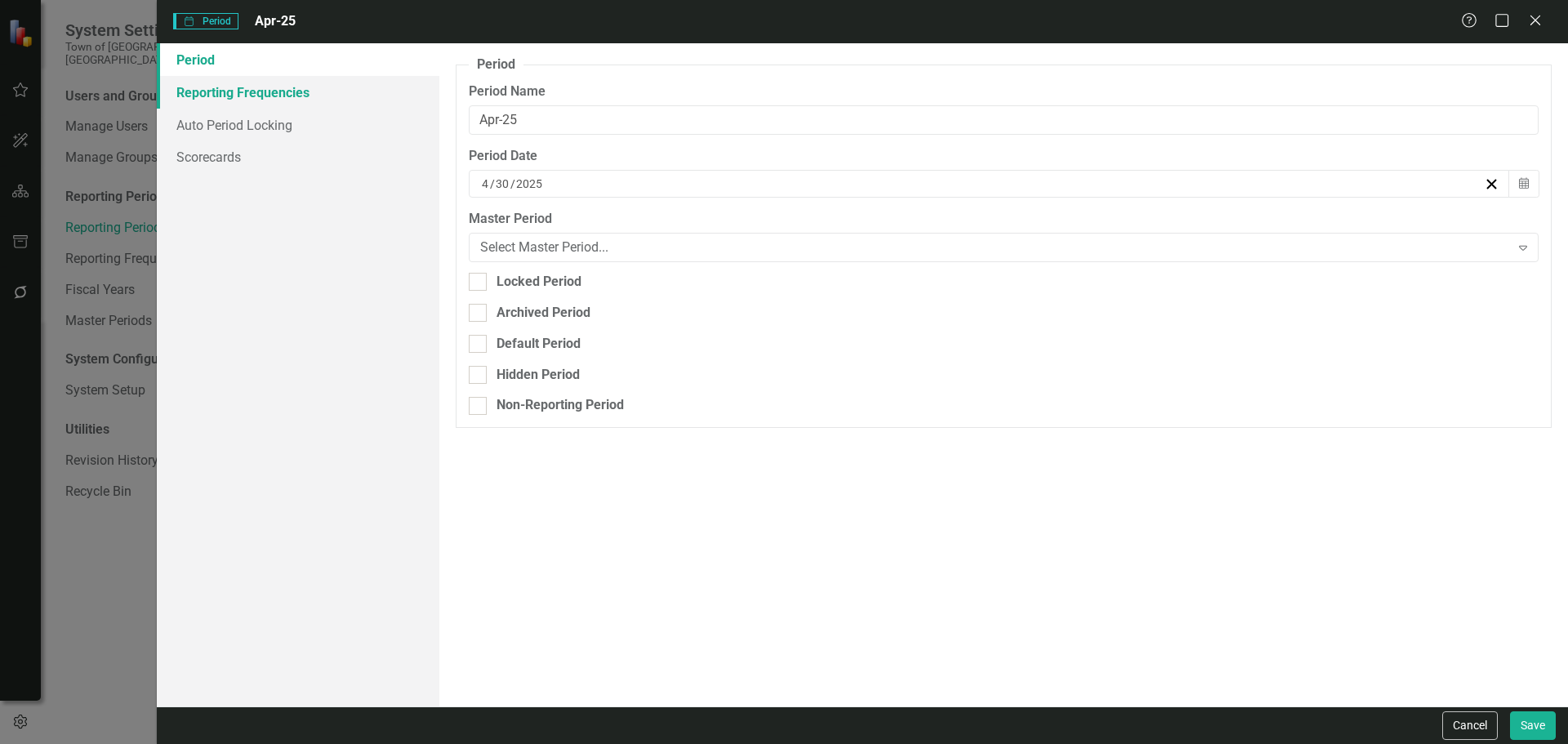
click at [216, 90] on link "Reporting Frequencies" at bounding box center [298, 92] width 283 height 32
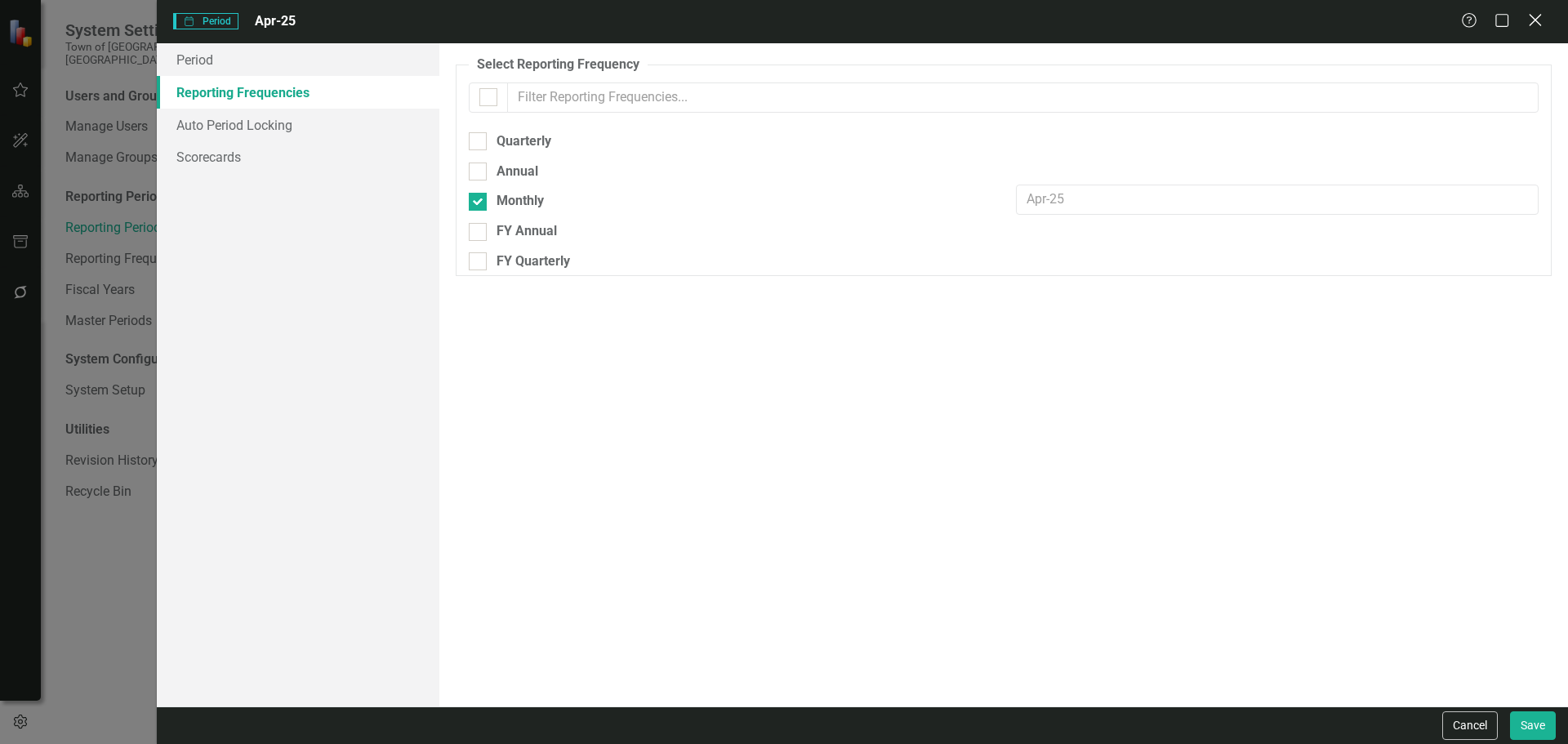
click at [1540, 20] on icon "Close" at bounding box center [1535, 20] width 20 height 16
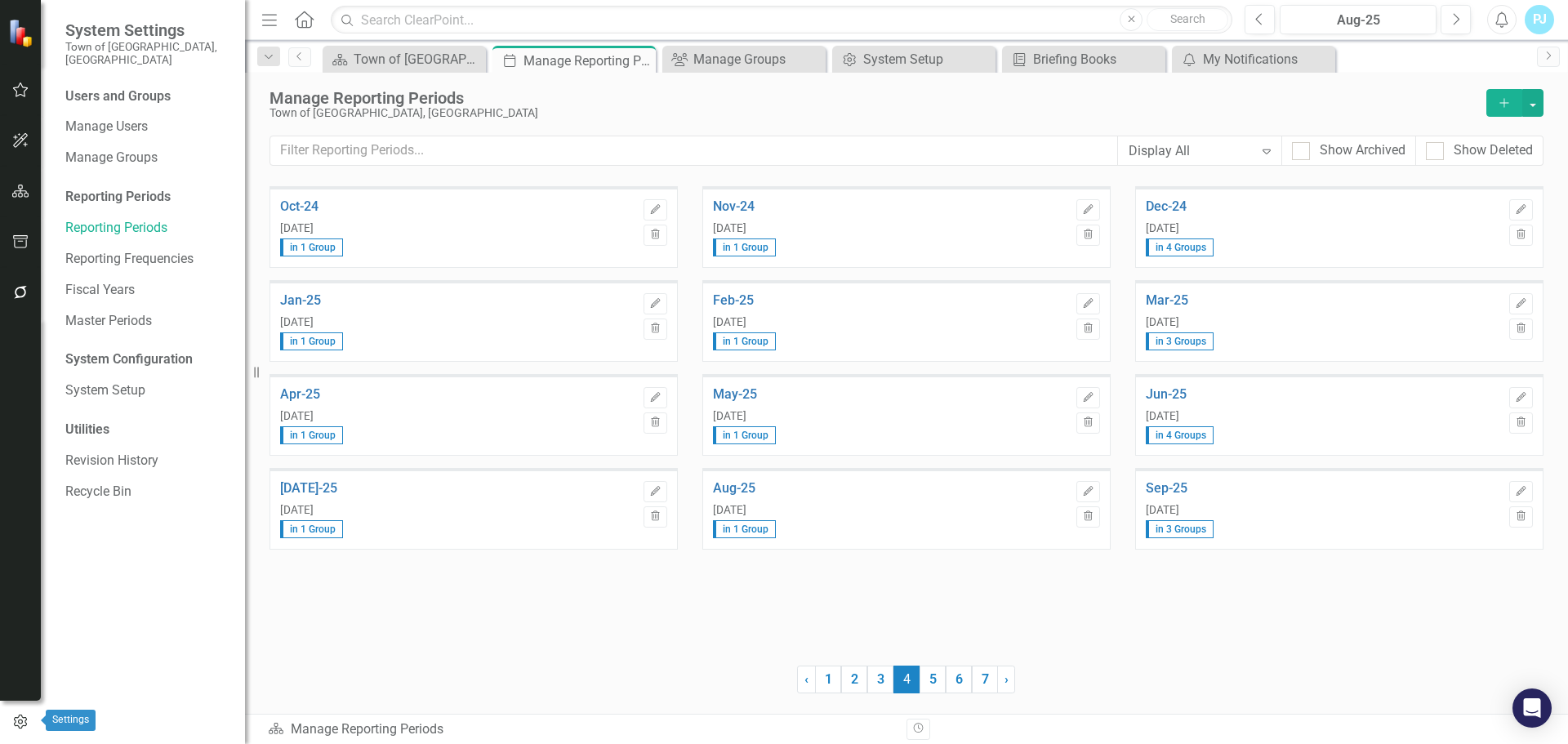
click at [18, 722] on icon "button" at bounding box center [21, 722] width 18 height 15
click at [19, 722] on icon "button" at bounding box center [21, 722] width 13 height 15
